Goal: Task Accomplishment & Management: Use online tool/utility

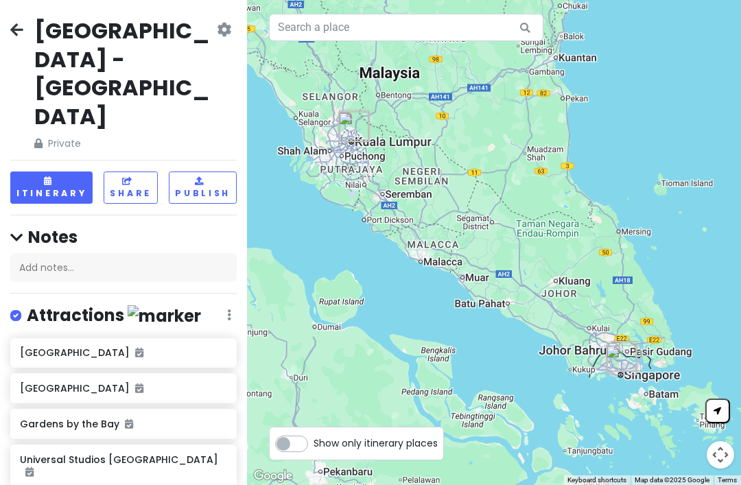
click at [47, 172] on button "Itinerary" at bounding box center [51, 188] width 82 height 32
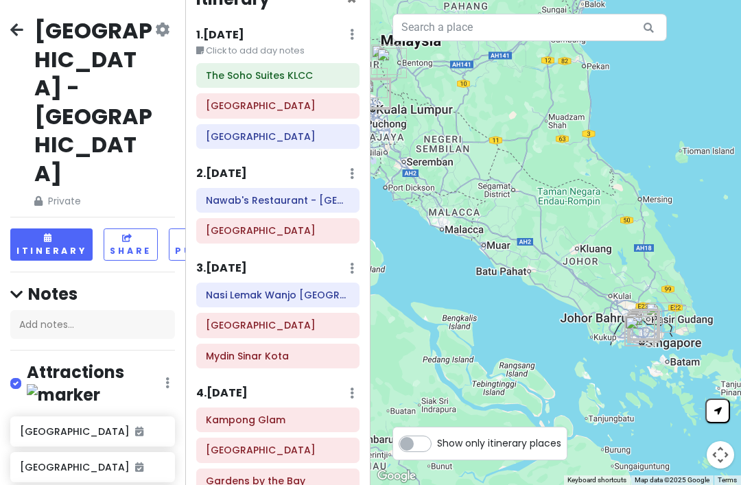
scroll to position [27, 0]
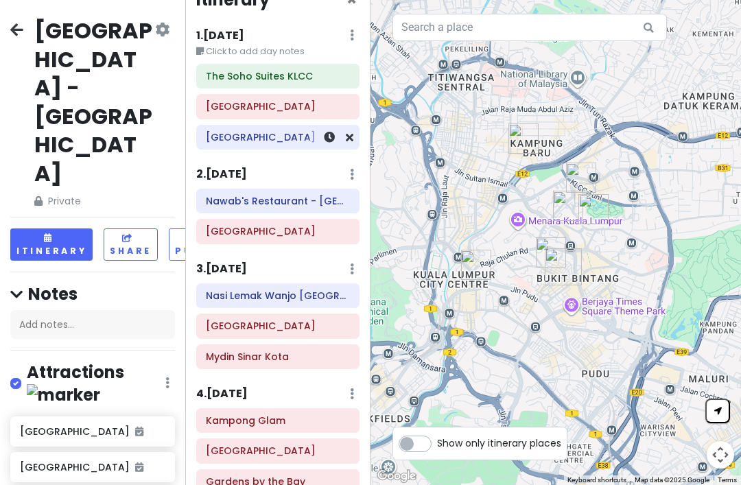
click at [253, 138] on h6 "[GEOGRAPHIC_DATA]" at bounding box center [278, 137] width 144 height 12
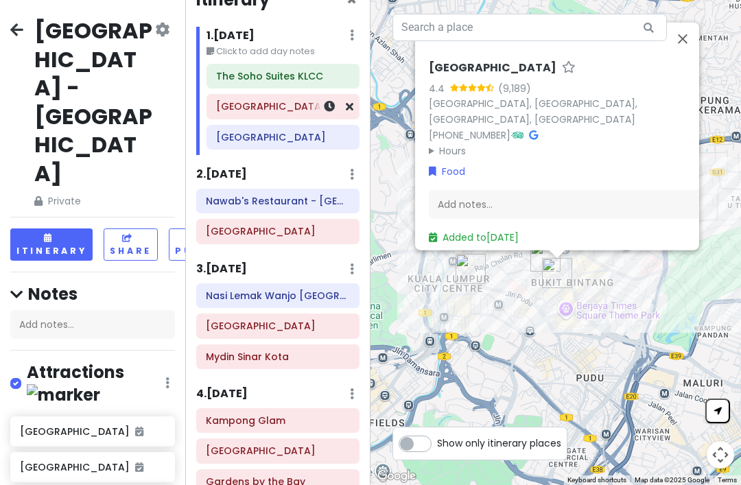
click at [255, 105] on h6 "[GEOGRAPHIC_DATA]" at bounding box center [283, 106] width 134 height 12
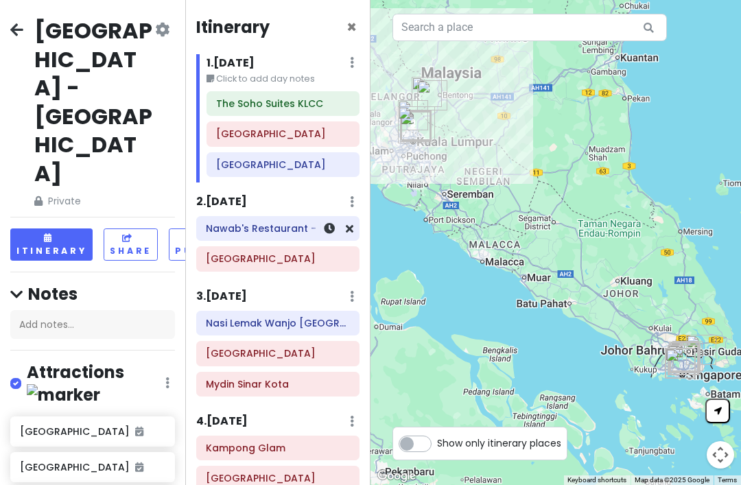
click at [351, 224] on icon at bounding box center [350, 228] width 8 height 11
click at [347, 223] on icon at bounding box center [350, 228] width 8 height 11
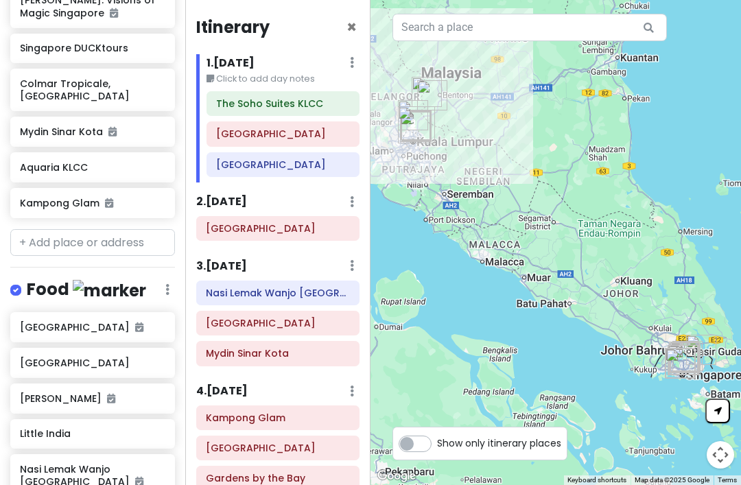
scroll to position [788, 0]
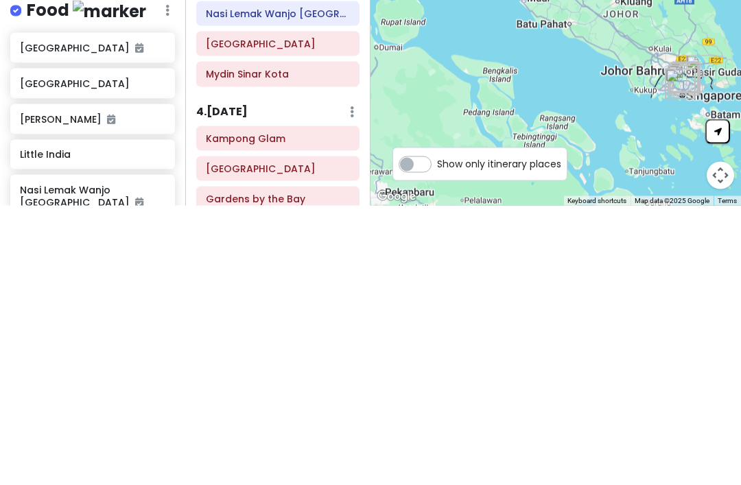
type input "kedai mamas husin"
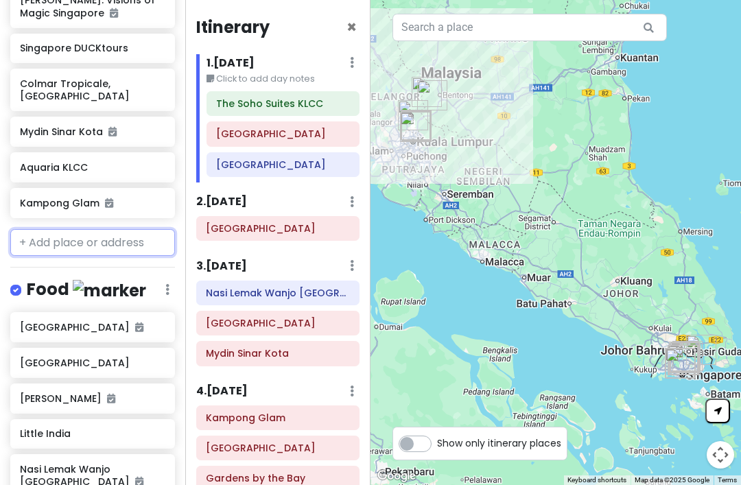
click at [124, 229] on input "text" at bounding box center [92, 242] width 165 height 27
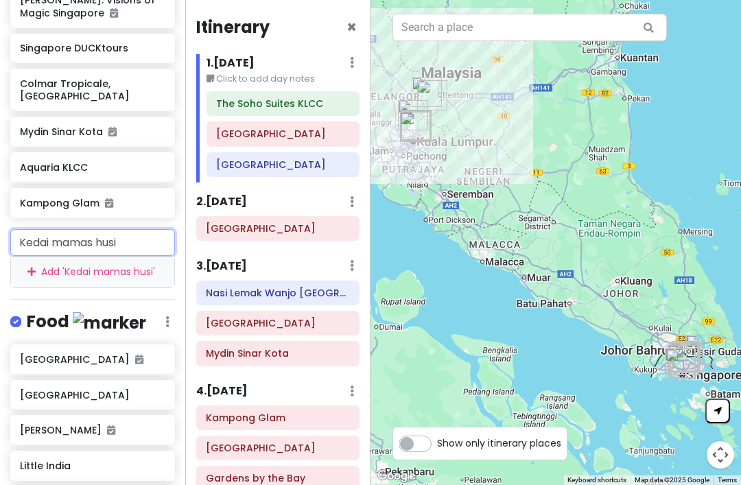
type input "Kedai mamas husin"
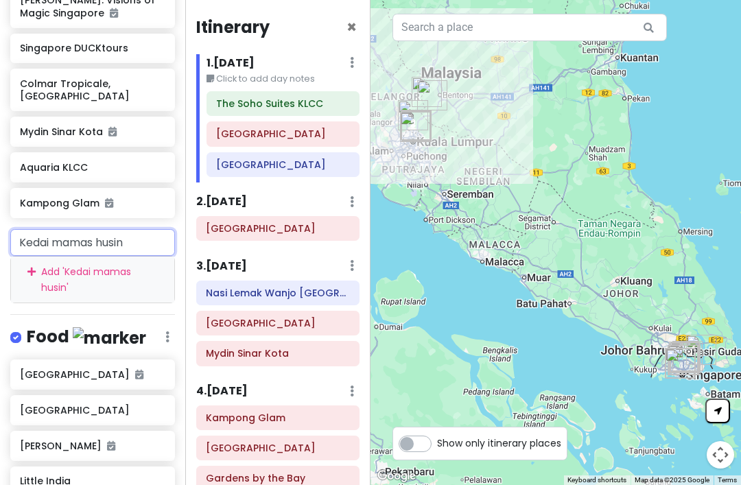
click at [117, 257] on div "Add ' Kedai mamas husin '" at bounding box center [92, 280] width 163 height 46
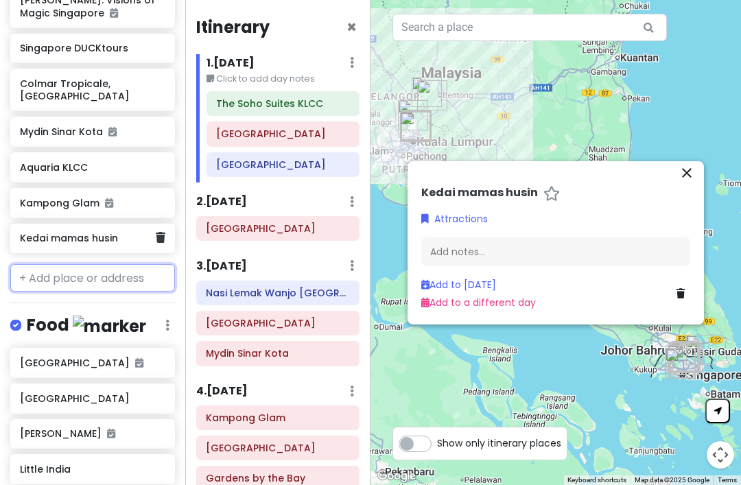
click at [88, 232] on h6 "Kedai mamas husin" at bounding box center [87, 238] width 135 height 12
click at [161, 232] on icon at bounding box center [161, 237] width 10 height 11
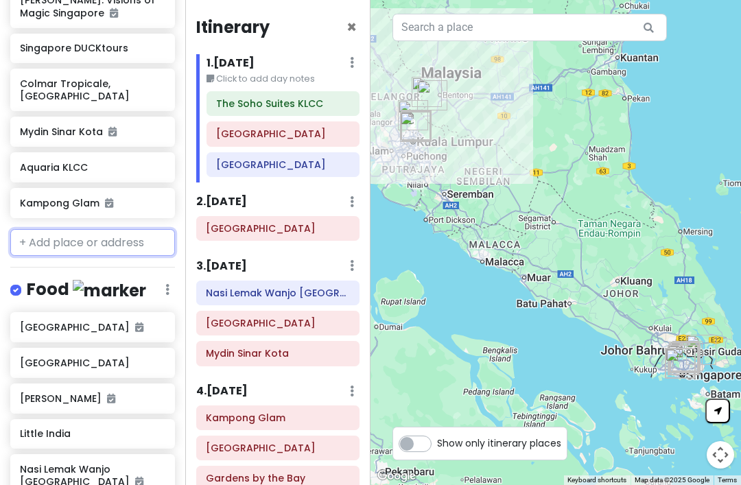
click at [159, 229] on input "text" at bounding box center [92, 242] width 165 height 27
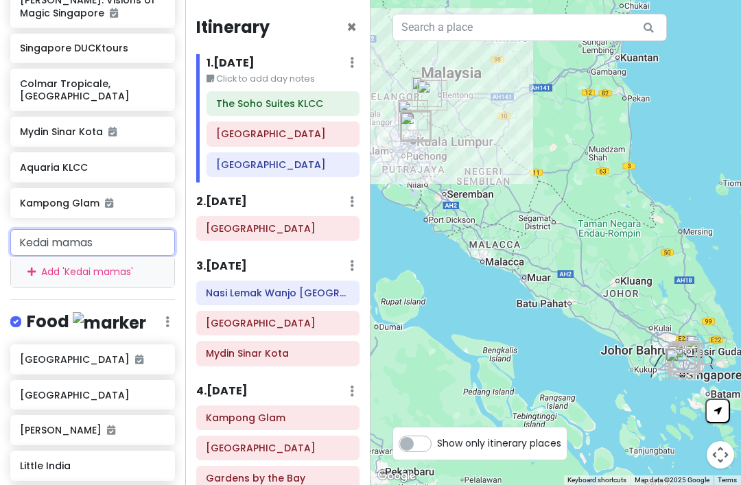
click at [118, 229] on input "Kedai mamas" at bounding box center [92, 242] width 165 height 27
click at [121, 229] on input "Kedai mamas" at bounding box center [92, 242] width 165 height 27
type input "K"
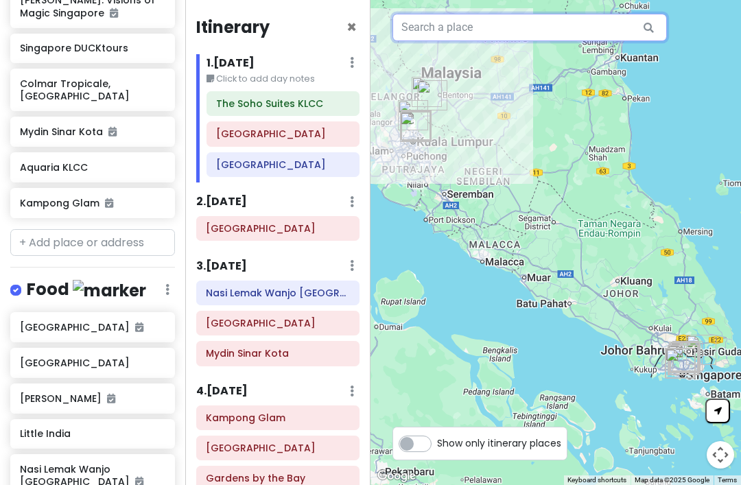
click at [450, 35] on input "text" at bounding box center [530, 27] width 274 height 27
click at [643, 26] on icon at bounding box center [648, 28] width 31 height 28
click at [466, 26] on input "Kedai mamas husin" at bounding box center [530, 27] width 274 height 27
click at [467, 30] on input "Kedai mamas husin" at bounding box center [530, 27] width 274 height 27
type input "Kedai mamak husin"
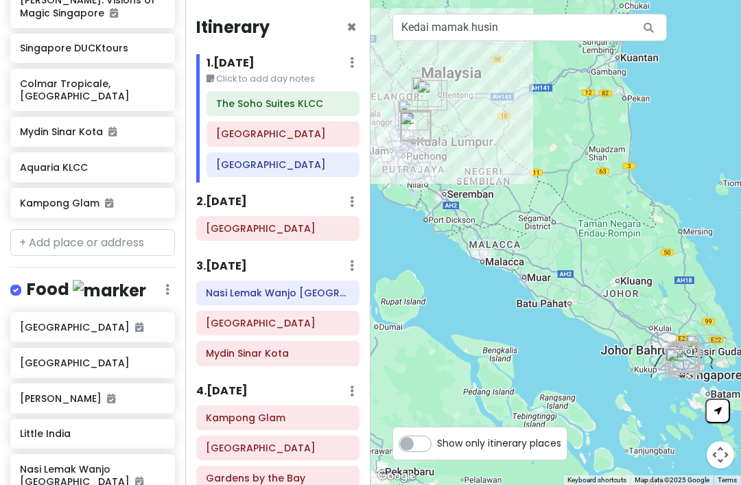
click at [642, 25] on icon at bounding box center [648, 28] width 31 height 28
click at [648, 11] on div at bounding box center [556, 242] width 371 height 485
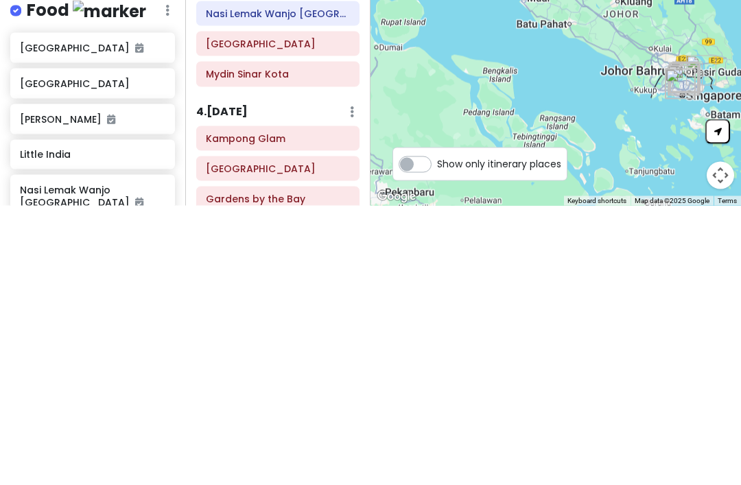
type input "Kedai Mamak Husin"
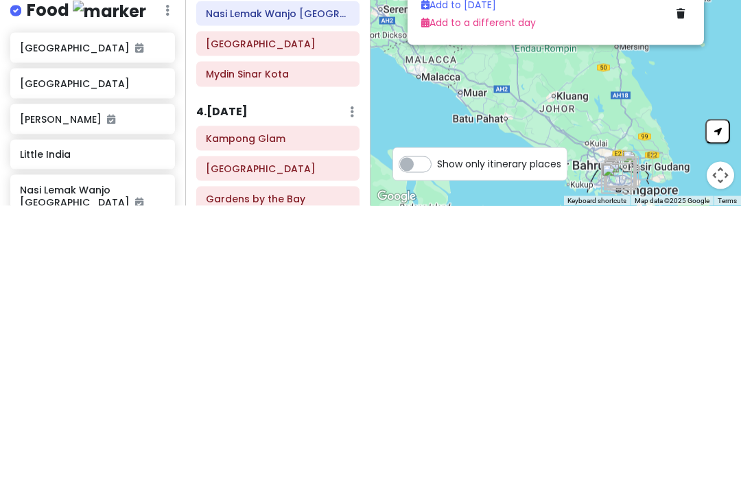
scroll to position [44, 0]
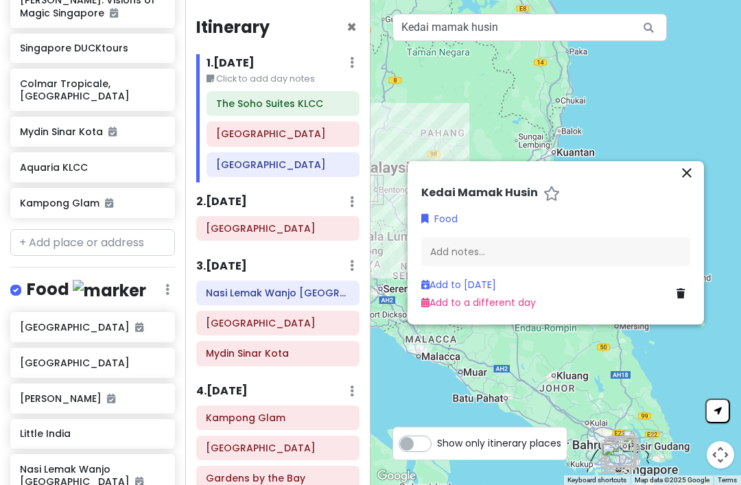
click at [515, 296] on link "Add to a different day" at bounding box center [478, 303] width 115 height 14
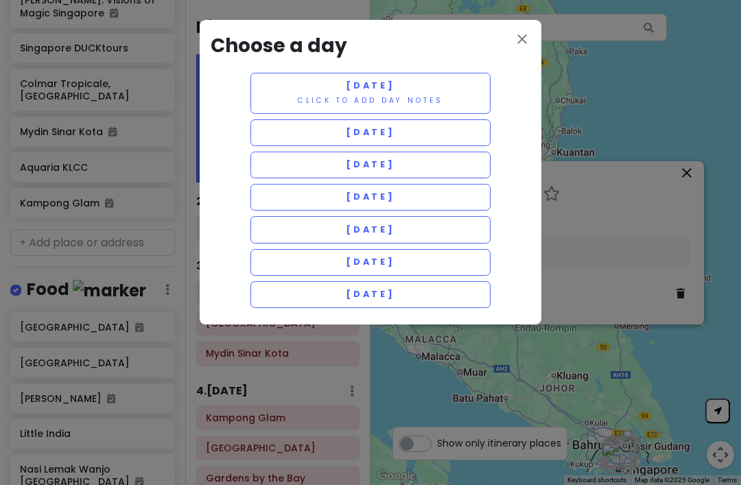
scroll to position [0, 0]
click at [463, 185] on button "[DATE]" at bounding box center [370, 197] width 240 height 27
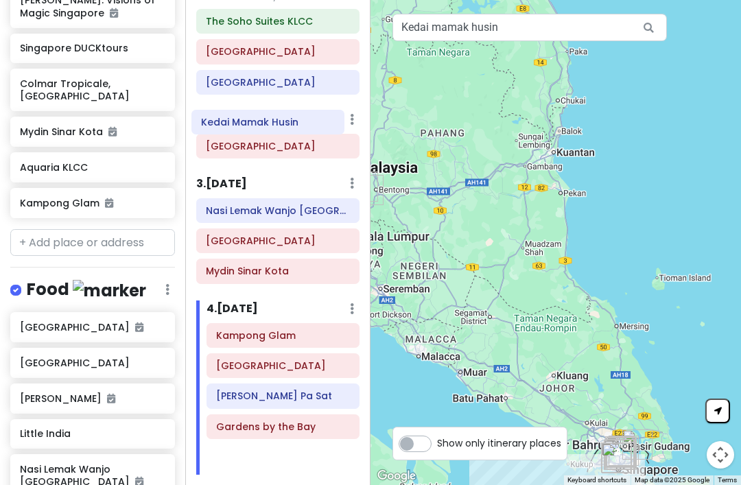
scroll to position [78, 0]
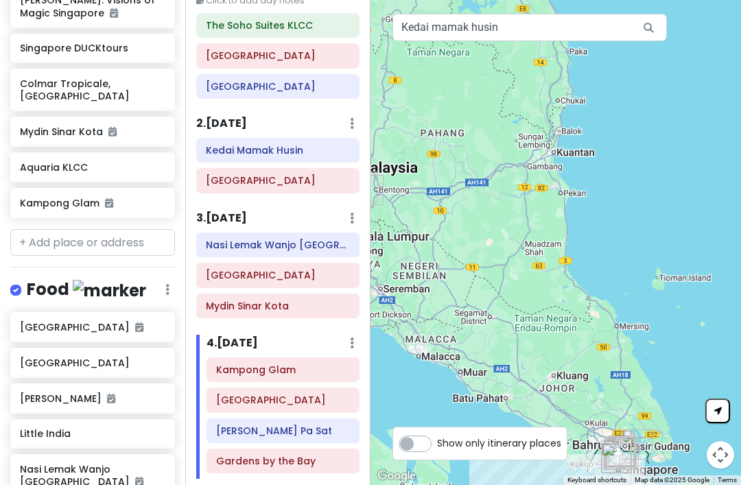
click at [353, 118] on icon at bounding box center [352, 123] width 4 height 11
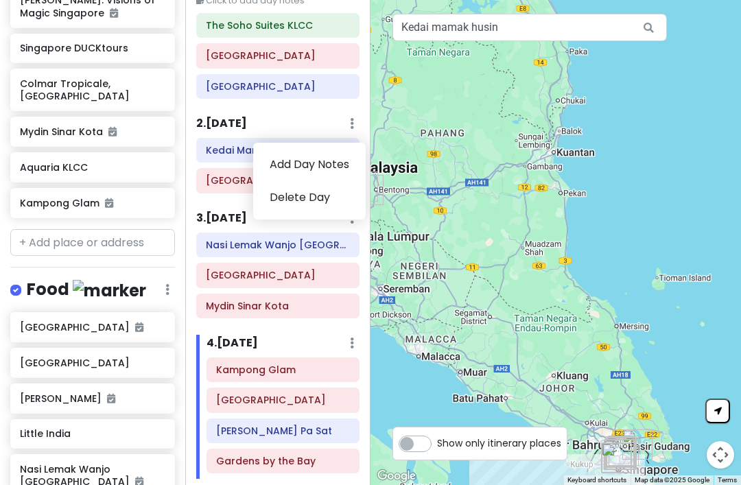
click at [288, 158] on link "Add Day Notes" at bounding box center [309, 164] width 113 height 33
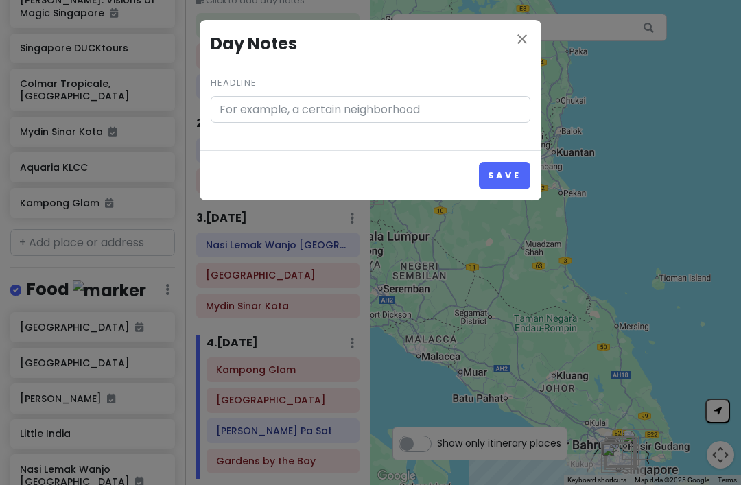
click at [242, 104] on input "Headline" at bounding box center [371, 109] width 320 height 27
type input "7:30 am bus to Pudu Sentra to Awana Genting"
click at [519, 178] on button "Save" at bounding box center [504, 175] width 51 height 27
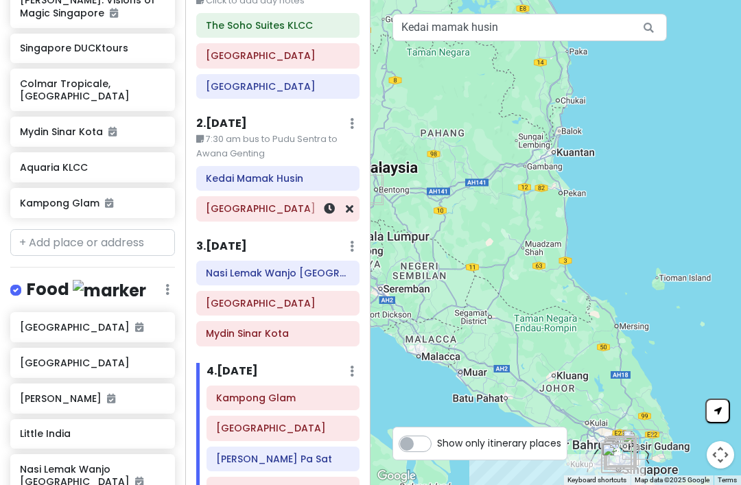
click at [245, 203] on h6 "[GEOGRAPHIC_DATA]" at bounding box center [278, 208] width 144 height 12
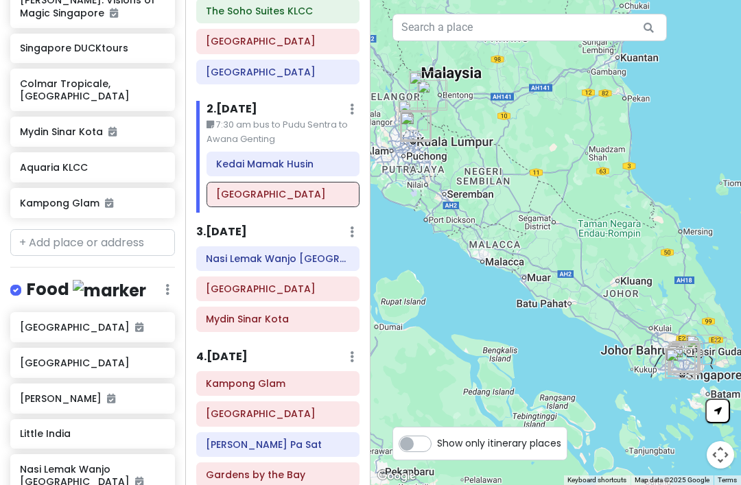
scroll to position [111, 0]
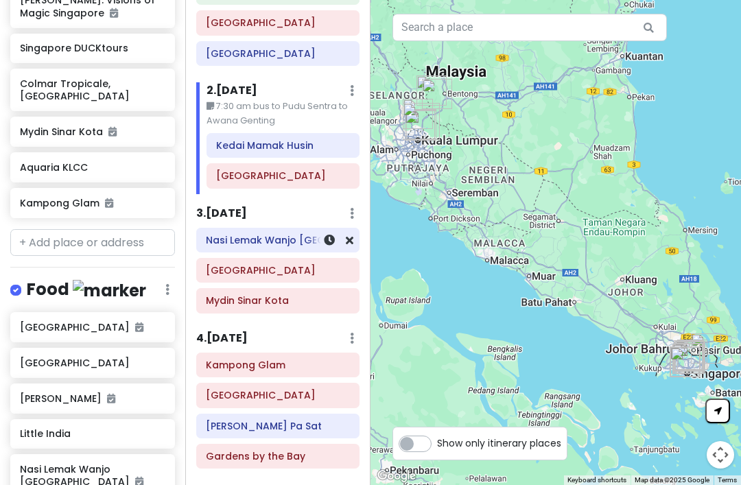
click at [296, 241] on h6 "Nasi Lemak Wanjo [GEOGRAPHIC_DATA]" at bounding box center [278, 240] width 144 height 12
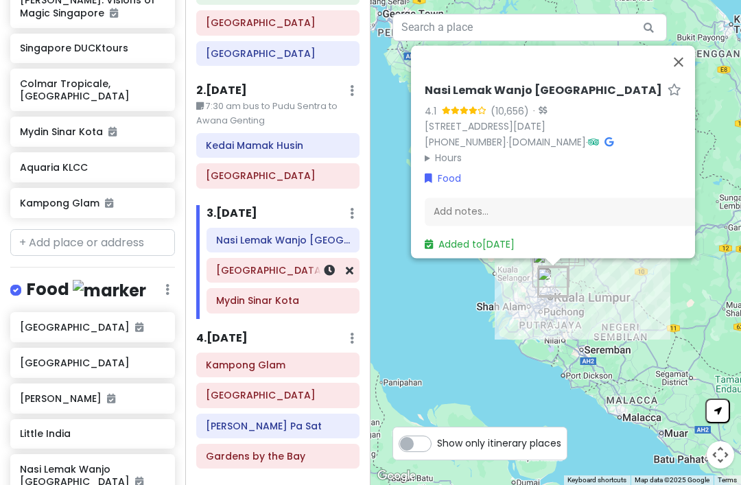
click at [295, 272] on h6 "[GEOGRAPHIC_DATA]" at bounding box center [283, 270] width 134 height 12
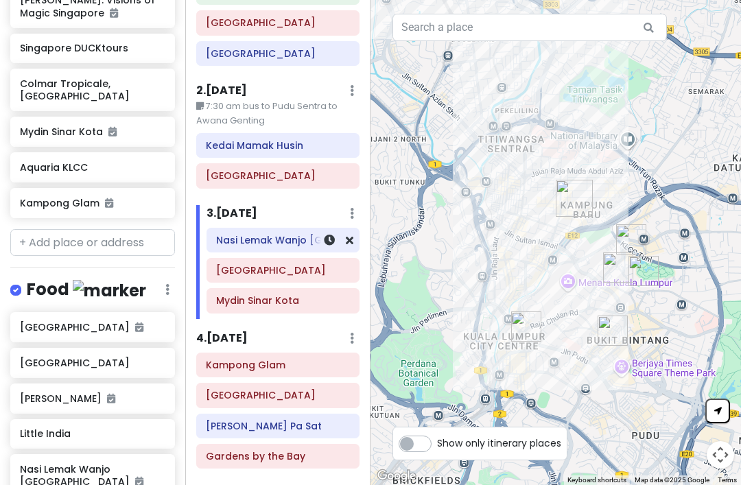
click at [348, 236] on icon at bounding box center [350, 240] width 8 height 11
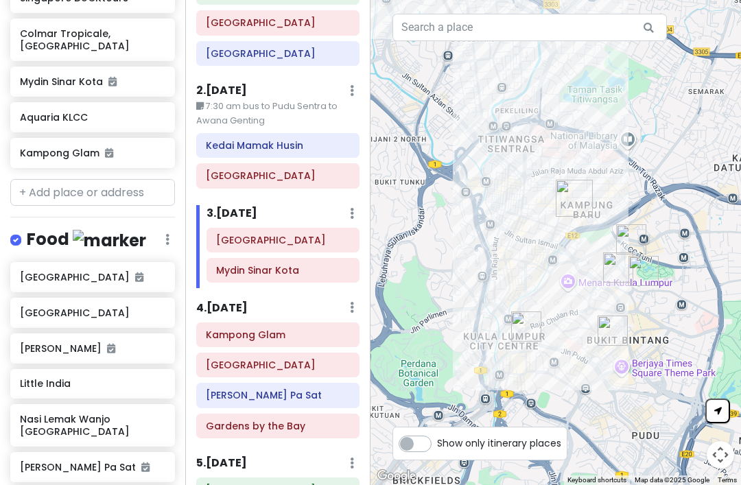
scroll to position [837, 1]
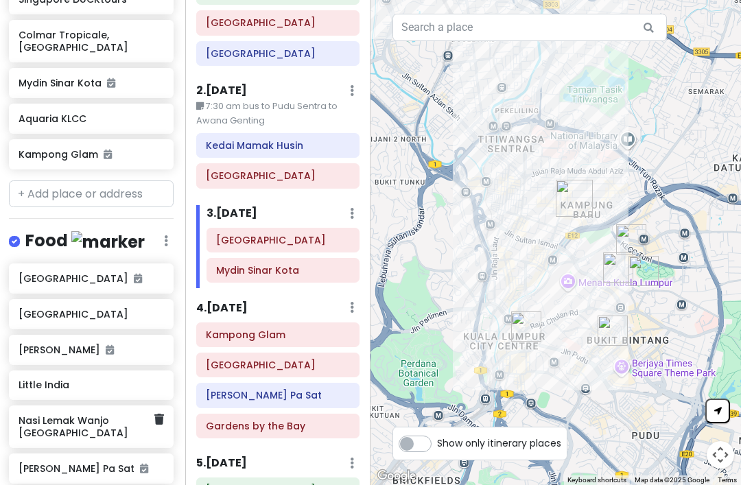
click at [159, 414] on icon at bounding box center [159, 419] width 10 height 11
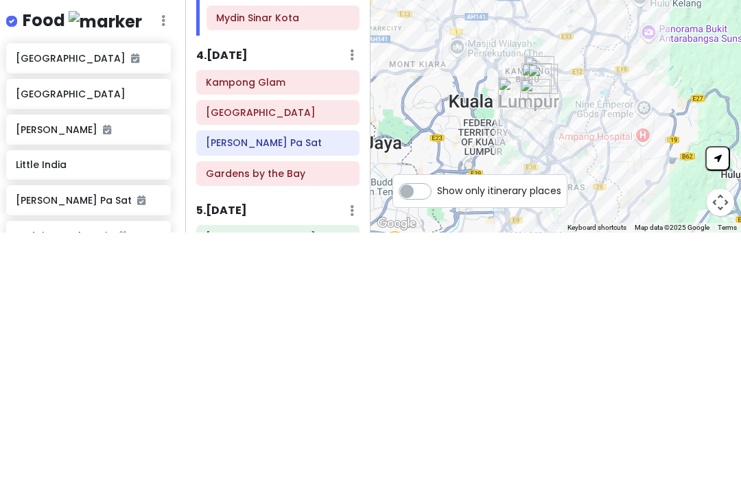
scroll to position [806, 5]
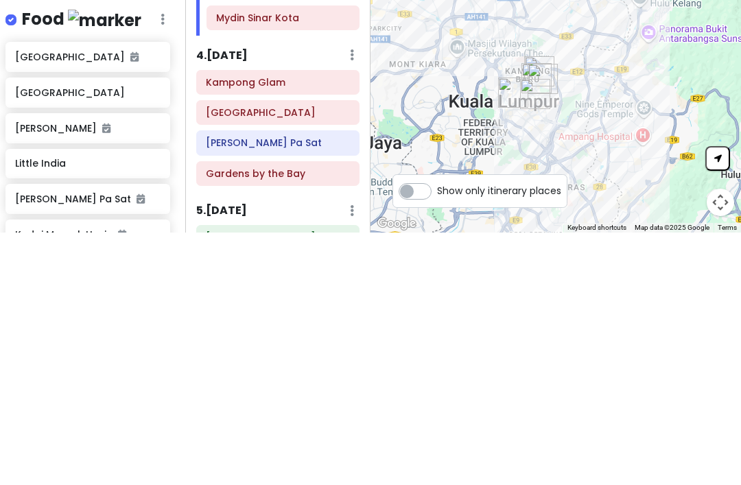
type input "Daanika Mithai Cafe"
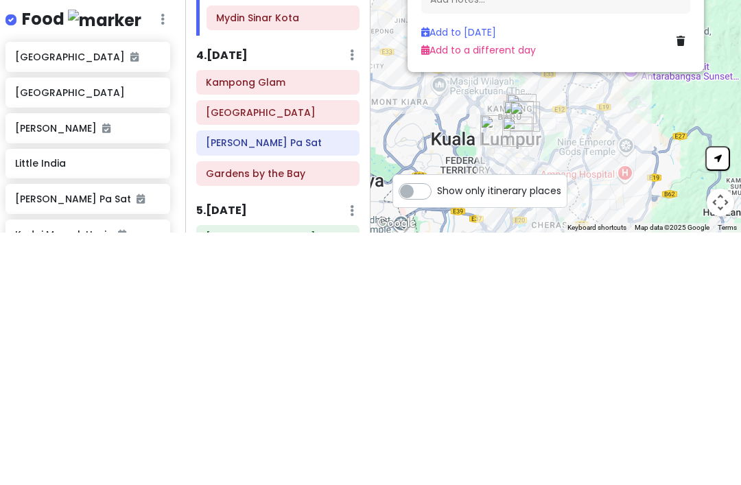
scroll to position [44, 0]
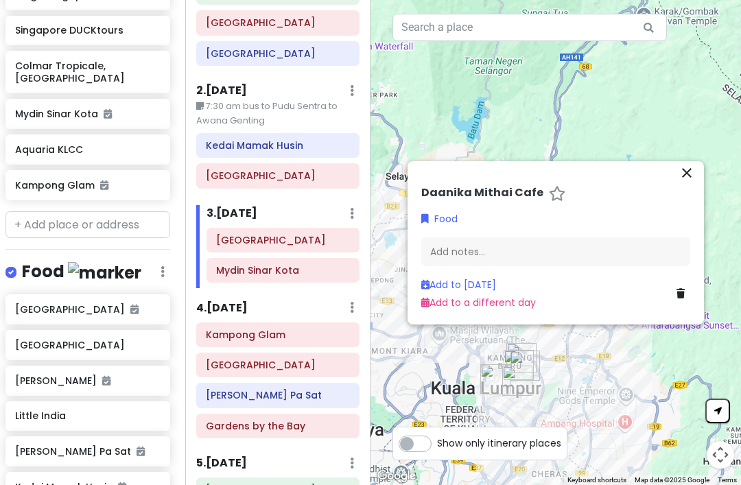
click at [451, 278] on link "Add to [DATE]" at bounding box center [458, 285] width 75 height 14
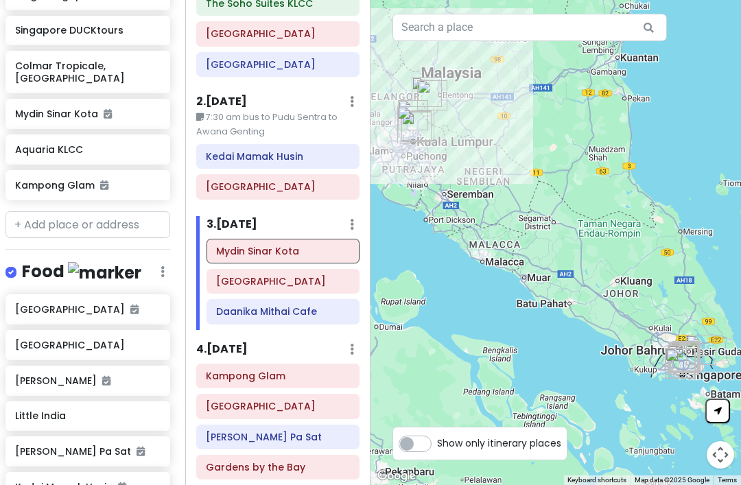
scroll to position [101, 0]
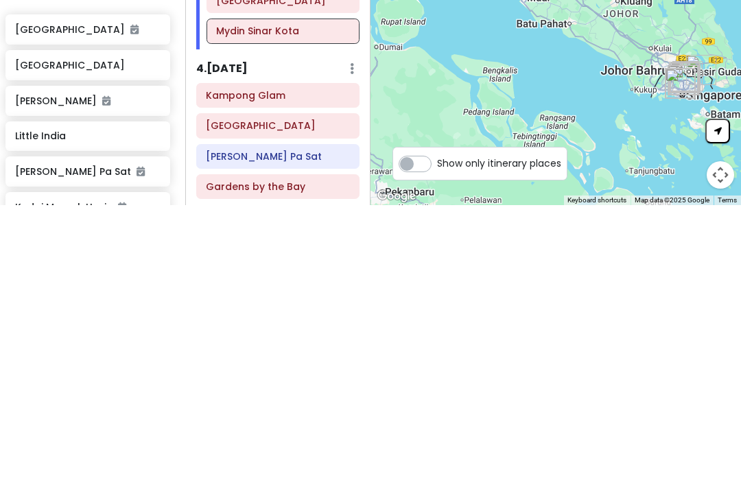
type input "Signature Food Court"
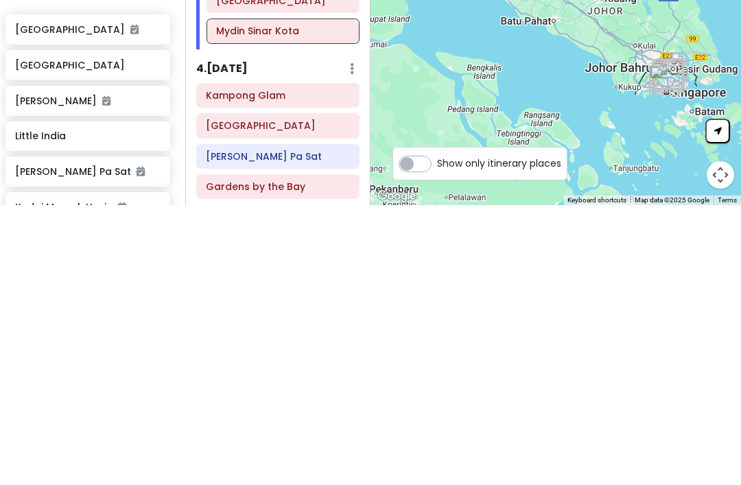
scroll to position [44, 0]
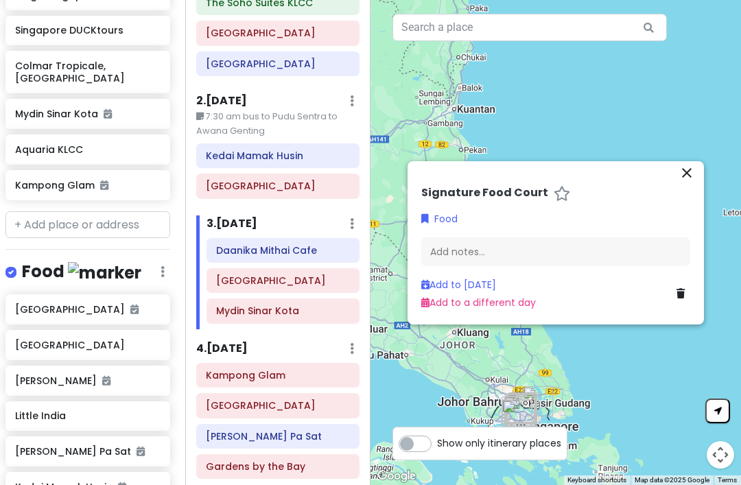
click at [458, 278] on link "Add to [DATE]" at bounding box center [458, 285] width 75 height 14
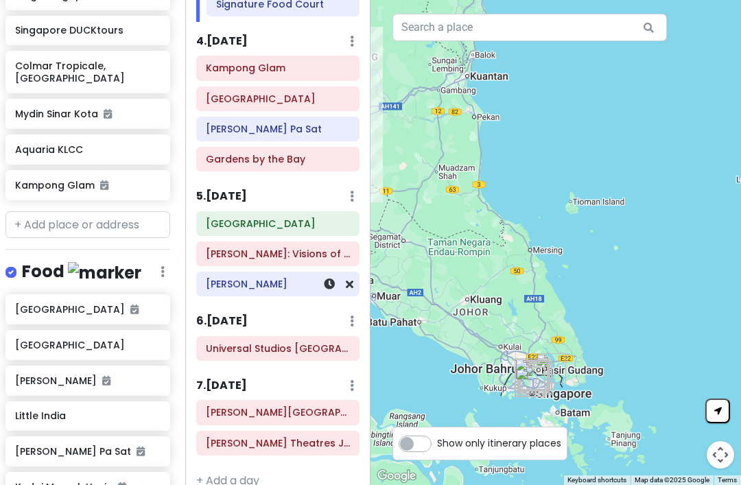
scroll to position [408, 0]
